Goal: Transaction & Acquisition: Purchase product/service

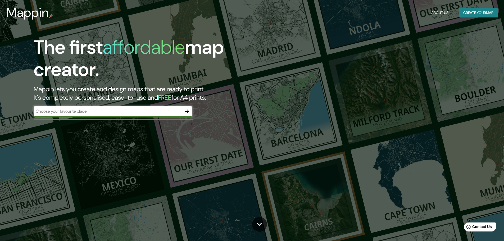
click at [91, 112] on input "text" at bounding box center [108, 111] width 148 height 6
type input "distrito de loos olivos"
click at [127, 111] on input "distrito de loos olivos" at bounding box center [108, 111] width 148 height 6
click at [185, 113] on icon "button" at bounding box center [187, 111] width 6 height 6
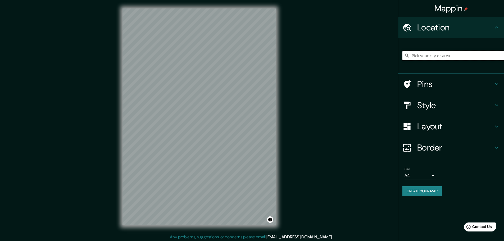
click at [434, 57] on input "Pick your city or area" at bounding box center [453, 56] width 102 height 10
click at [441, 29] on h4 "Location" at bounding box center [455, 27] width 76 height 11
click at [441, 53] on input "Pick your city or area" at bounding box center [453, 56] width 102 height 10
type input "los olivos"
click at [339, 74] on div "Mappin Location los olivos Pins Style Layout Border Choose a border. Hint : you…" at bounding box center [252, 121] width 504 height 242
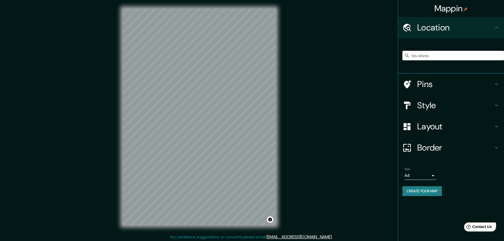
click at [421, 86] on h4 "Pins" at bounding box center [455, 84] width 76 height 11
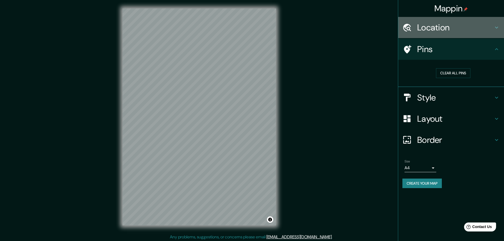
click at [437, 33] on div "Location" at bounding box center [451, 27] width 106 height 21
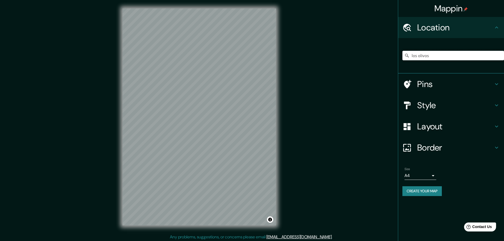
click at [424, 52] on input "los olivos" at bounding box center [453, 56] width 102 height 10
paste input "https://www.google.com/maps/place/Iglesia+alianza+Cristiana+y+misionera+-+M%C3%…"
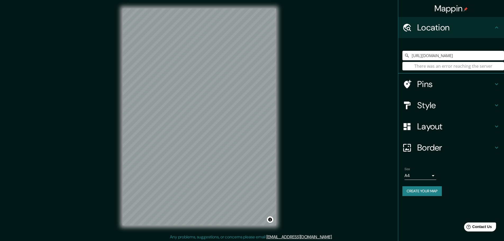
type input "https://www.google.com/maps/place/Iglesia+alianza+Cristiana+y+misionera+-+M%C3%…"
click at [449, 51] on input "https://www.google.com/maps/place/Iglesia+alianza+Cristiana+y+misionera+-+M%C3%…" at bounding box center [453, 56] width 102 height 10
click at [453, 57] on input "https://www.google.com/maps/place/Iglesia+alianza+Cristiana+y+misionera+-+M%C3%…" at bounding box center [453, 56] width 102 height 10
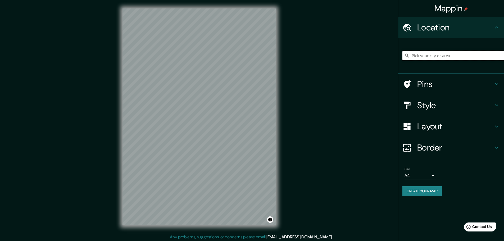
scroll to position [0, 0]
click at [455, 34] on div "Location" at bounding box center [451, 27] width 106 height 21
drag, startPoint x: 429, startPoint y: 56, endPoint x: 425, endPoint y: 57, distance: 4.8
click at [429, 56] on input "Pick your city or area" at bounding box center [453, 56] width 102 height 10
click at [406, 55] on icon at bounding box center [406, 55] width 5 height 5
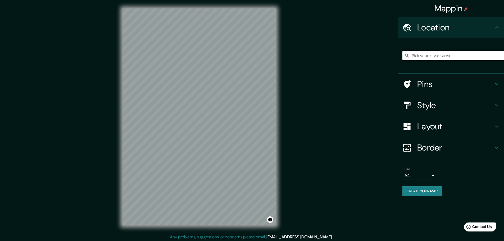
click at [430, 54] on input "Pick your city or area" at bounding box center [453, 56] width 102 height 10
type input "l"
type input "lima"
click at [431, 54] on input "lima" at bounding box center [453, 56] width 102 height 10
click at [407, 57] on icon at bounding box center [406, 55] width 5 height 5
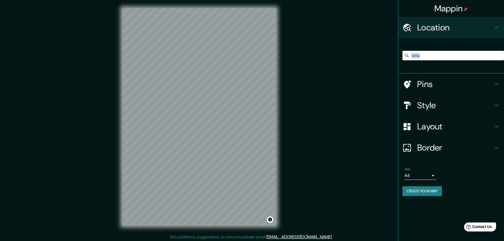
click at [407, 57] on icon at bounding box center [406, 55] width 5 height 5
click at [427, 87] on h4 "Pins" at bounding box center [455, 84] width 76 height 11
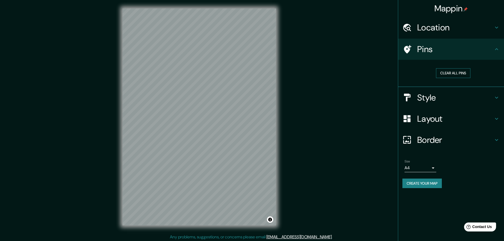
click at [448, 69] on button "Clear all pins" at bounding box center [453, 73] width 34 height 10
click at [435, 30] on h4 "Location" at bounding box center [455, 27] width 76 height 11
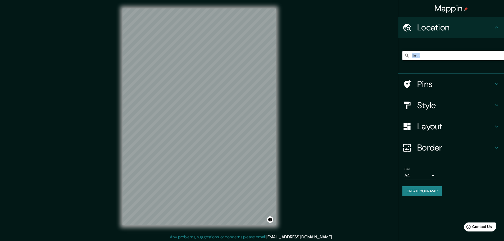
click at [408, 54] on icon at bounding box center [406, 55] width 5 height 5
drag, startPoint x: 408, startPoint y: 54, endPoint x: 311, endPoint y: 75, distance: 99.6
click at [407, 54] on icon at bounding box center [406, 55] width 5 height 5
click at [443, 56] on input "lima" at bounding box center [453, 56] width 102 height 10
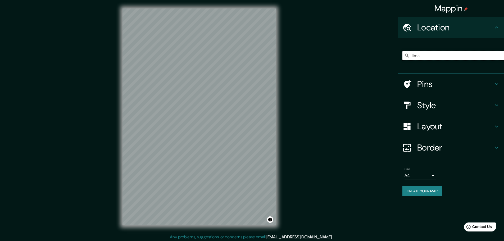
click at [443, 56] on input "lima" at bounding box center [453, 56] width 102 height 10
click at [433, 54] on input "lima" at bounding box center [453, 56] width 102 height 10
click at [405, 56] on icon at bounding box center [406, 55] width 5 height 5
click at [411, 54] on input "Pick your city or area" at bounding box center [453, 56] width 102 height 10
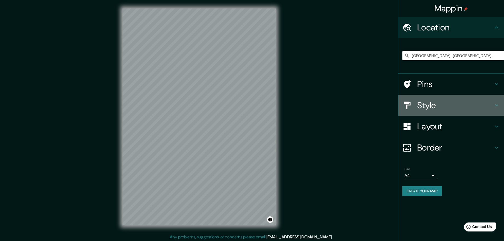
click at [422, 105] on h4 "Style" at bounding box center [455, 105] width 76 height 11
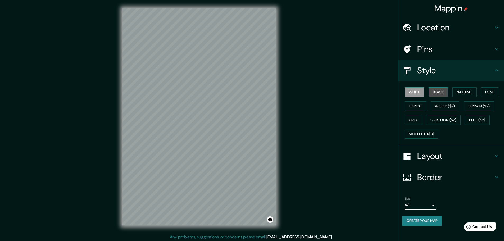
click at [436, 92] on button "Black" at bounding box center [438, 92] width 20 height 10
click at [460, 90] on button "Natural" at bounding box center [464, 92] width 24 height 10
click at [443, 106] on button "Wood ($2)" at bounding box center [445, 106] width 29 height 10
click at [421, 121] on button "Grey" at bounding box center [412, 120] width 17 height 10
click at [446, 104] on button "Wood ($2)" at bounding box center [445, 106] width 29 height 10
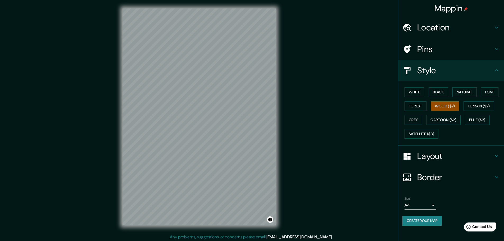
click at [433, 29] on h4 "Location" at bounding box center [455, 27] width 76 height 11
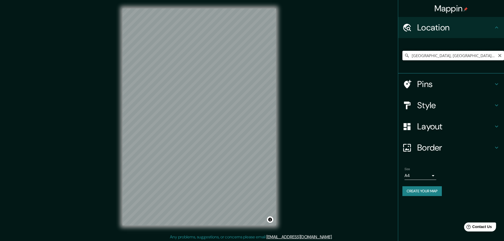
click at [472, 58] on input "[GEOGRAPHIC_DATA], [GEOGRAPHIC_DATA], [GEOGRAPHIC_DATA]" at bounding box center [453, 56] width 102 height 10
click at [442, 55] on input "[GEOGRAPHIC_DATA], [GEOGRAPHIC_DATA], [GEOGRAPHIC_DATA], [GEOGRAPHIC_DATA]" at bounding box center [453, 56] width 102 height 10
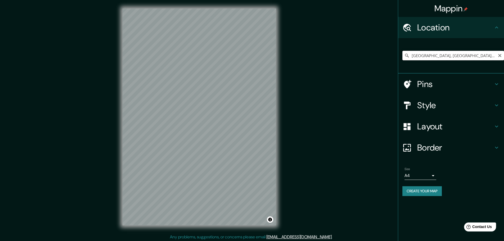
click at [442, 55] on input "[GEOGRAPHIC_DATA], [GEOGRAPHIC_DATA], [GEOGRAPHIC_DATA], [GEOGRAPHIC_DATA]" at bounding box center [453, 56] width 102 height 10
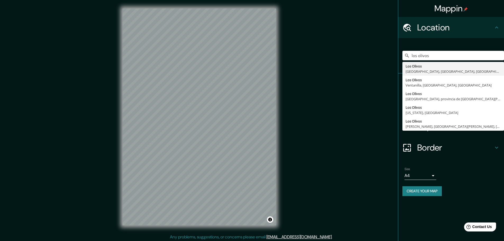
click at [340, 240] on div "Mappin Location [GEOGRAPHIC_DATA] [GEOGRAPHIC_DATA] [GEOGRAPHIC_DATA], [GEOGRAP…" at bounding box center [252, 121] width 504 height 242
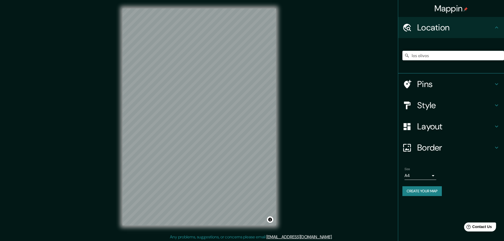
click at [445, 50] on div "los olivos Los Olivos [GEOGRAPHIC_DATA], [GEOGRAPHIC_DATA], [GEOGRAPHIC_DATA] […" at bounding box center [453, 55] width 102 height 26
click at [430, 59] on input "los olivos" at bounding box center [453, 56] width 102 height 10
click at [442, 56] on input "[GEOGRAPHIC_DATA], [GEOGRAPHIC_DATA], [GEOGRAPHIC_DATA], [GEOGRAPHIC_DATA]" at bounding box center [453, 56] width 102 height 10
click at [422, 57] on input "[GEOGRAPHIC_DATA], [GEOGRAPHIC_DATA], [GEOGRAPHIC_DATA], [GEOGRAPHIC_DATA]" at bounding box center [453, 56] width 102 height 10
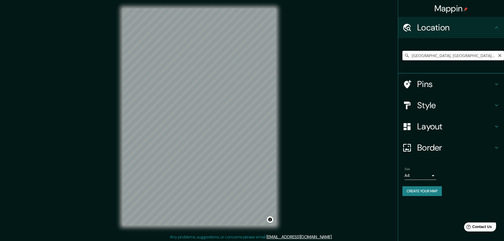
click at [422, 57] on input "[GEOGRAPHIC_DATA], [GEOGRAPHIC_DATA], [GEOGRAPHIC_DATA], [GEOGRAPHIC_DATA]" at bounding box center [453, 56] width 102 height 10
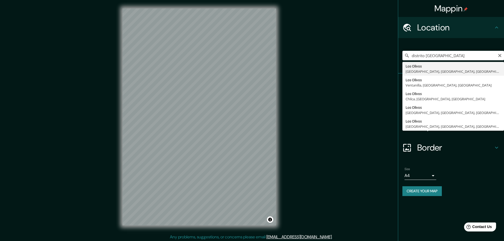
type input "[GEOGRAPHIC_DATA], [GEOGRAPHIC_DATA], [GEOGRAPHIC_DATA], [GEOGRAPHIC_DATA]"
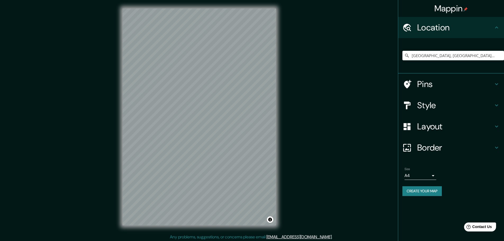
click at [432, 106] on h4 "Style" at bounding box center [455, 105] width 76 height 11
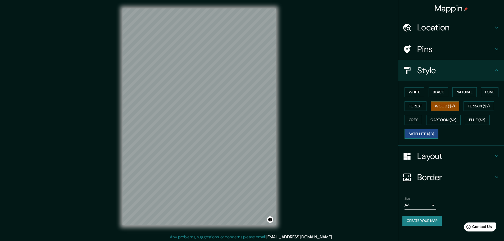
click at [430, 136] on button "Satellite ($3)" at bounding box center [421, 134] width 34 height 10
click at [442, 122] on button "Cartoon ($2)" at bounding box center [443, 120] width 34 height 10
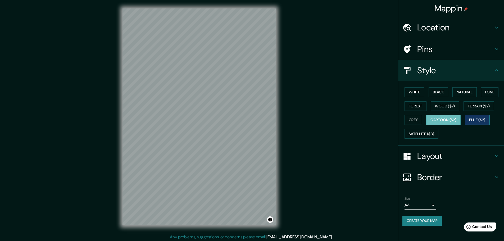
click at [483, 120] on button "Blue ($2)" at bounding box center [477, 120] width 25 height 10
click at [483, 111] on div "White Black Natural Love Forest Wood ($2) Terrain ($2) Grey Cartoon ($2) Blue (…" at bounding box center [453, 113] width 102 height 56
click at [487, 108] on button "Terrain ($2)" at bounding box center [478, 106] width 31 height 10
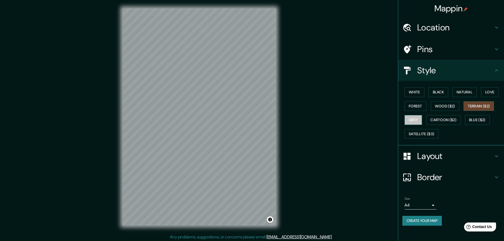
click at [415, 119] on button "Grey" at bounding box center [412, 120] width 17 height 10
click at [350, 61] on div "Mappin Location [GEOGRAPHIC_DATA], [GEOGRAPHIC_DATA], [GEOGRAPHIC_DATA], [GEOGR…" at bounding box center [252, 121] width 504 height 242
click at [423, 105] on button "Forest" at bounding box center [415, 106] width 22 height 10
click at [439, 97] on button "Black" at bounding box center [438, 92] width 20 height 10
click at [471, 93] on button "Natural" at bounding box center [464, 92] width 24 height 10
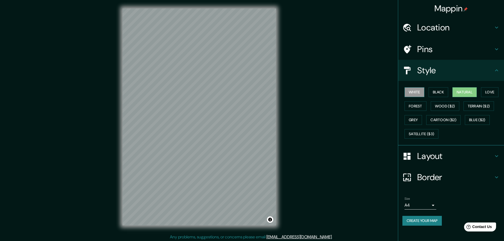
click at [419, 93] on button "White" at bounding box center [414, 92] width 20 height 10
click at [346, 33] on div "Mappin Location [GEOGRAPHIC_DATA], [GEOGRAPHIC_DATA], [GEOGRAPHIC_DATA], [GEOGR…" at bounding box center [252, 121] width 504 height 242
click at [361, 173] on div "Mappin Location [GEOGRAPHIC_DATA], [GEOGRAPHIC_DATA], [GEOGRAPHIC_DATA], [GEOGR…" at bounding box center [252, 121] width 504 height 242
click at [345, 31] on div "Mappin Location [GEOGRAPHIC_DATA], [GEOGRAPHIC_DATA], [GEOGRAPHIC_DATA], [GEOGR…" at bounding box center [252, 121] width 504 height 242
click at [333, 40] on div "Mappin Location [GEOGRAPHIC_DATA], [GEOGRAPHIC_DATA], [GEOGRAPHIC_DATA], [GEOGR…" at bounding box center [252, 121] width 504 height 242
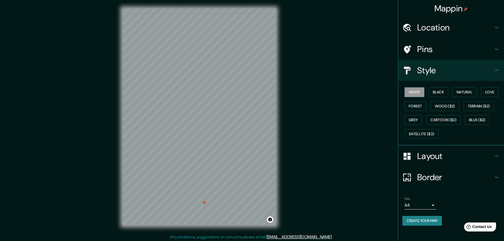
click at [362, 233] on div "Mappin Location [GEOGRAPHIC_DATA], [GEOGRAPHIC_DATA], [GEOGRAPHIC_DATA], [GEOGR…" at bounding box center [252, 121] width 504 height 242
click at [347, 32] on div "Mappin Location [GEOGRAPHIC_DATA], [GEOGRAPHIC_DATA], [GEOGRAPHIC_DATA], [GEOGR…" at bounding box center [252, 121] width 504 height 242
